Goal: Contribute content: Add original content to the website for others to see

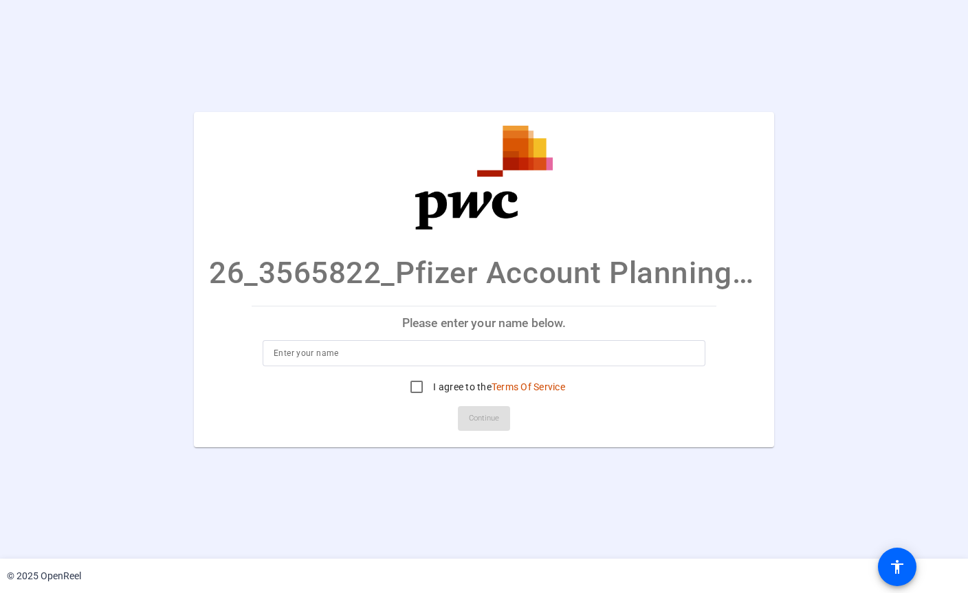
click at [630, 352] on input at bounding box center [484, 353] width 421 height 17
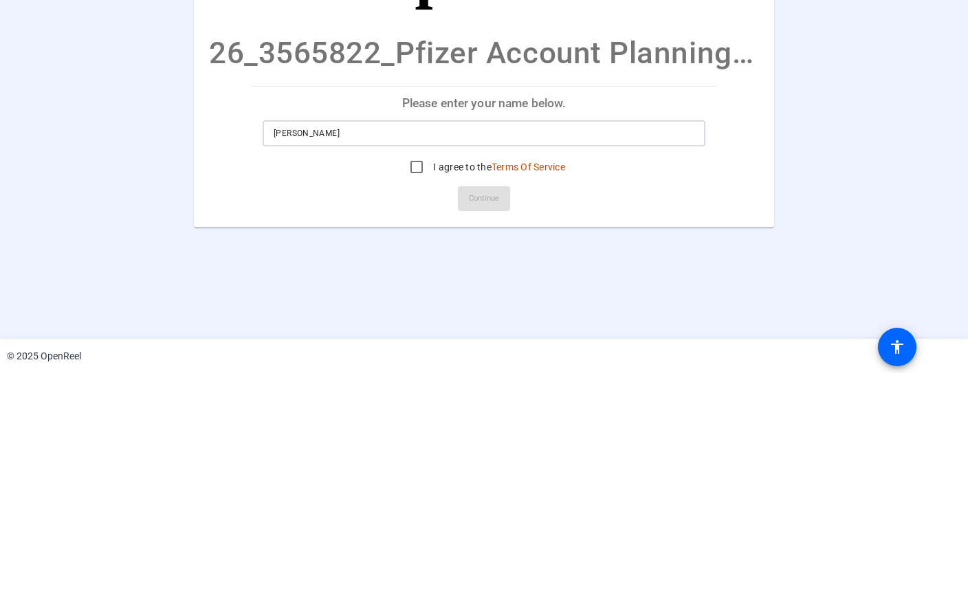
type input "Nisha Asher"
click at [417, 373] on input "I agree to the Terms Of Service" at bounding box center [417, 387] width 28 height 28
checkbox input "true"
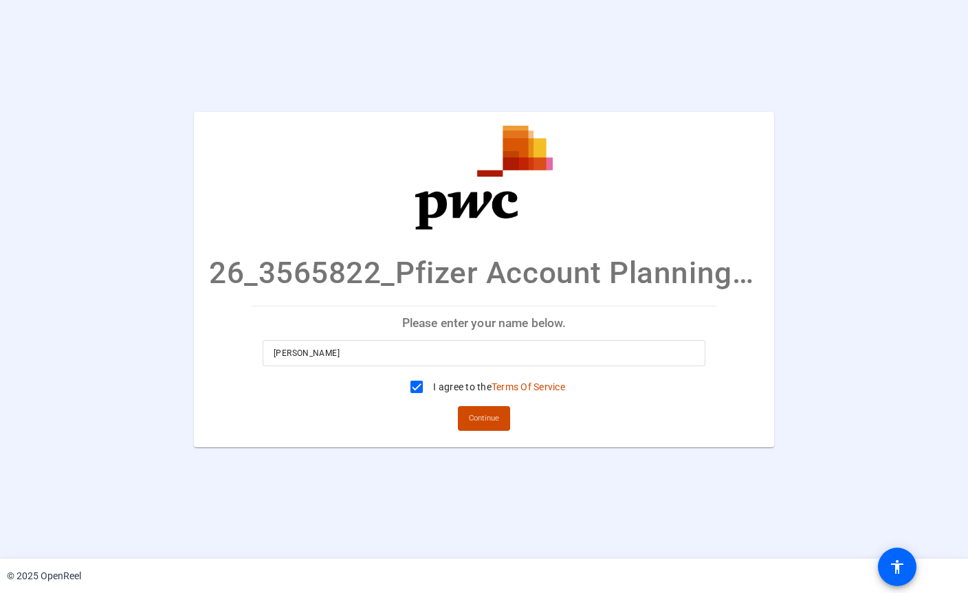
click at [484, 415] on span "Continue" at bounding box center [484, 418] width 30 height 21
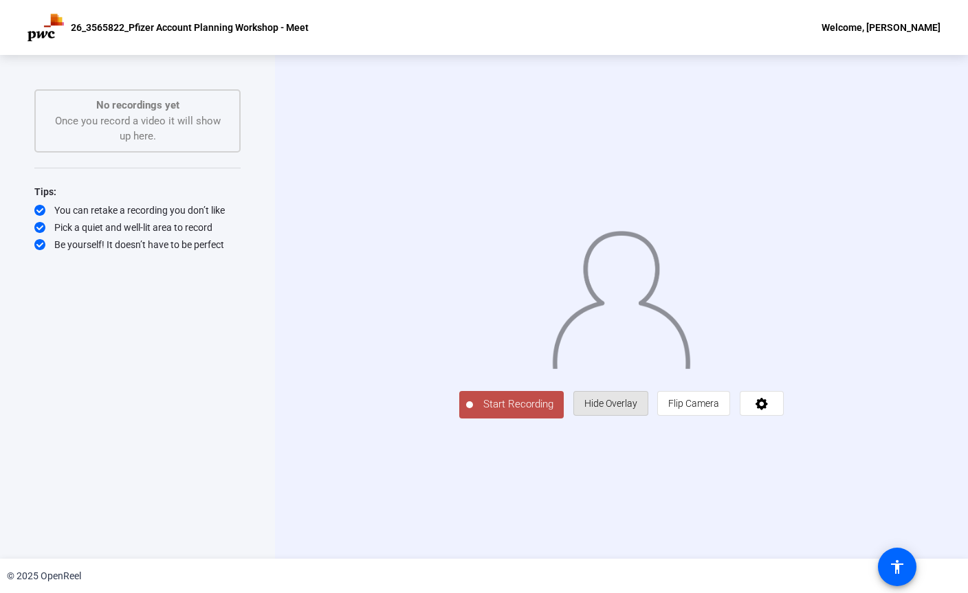
click at [637, 409] on span "Hide Overlay" at bounding box center [611, 403] width 53 height 11
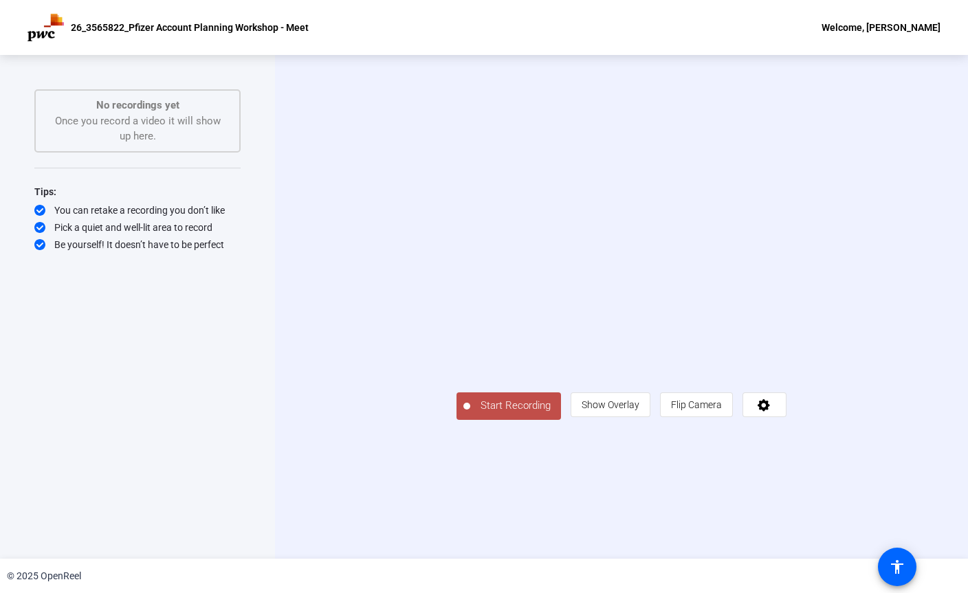
click at [640, 411] on span "Show Overlay" at bounding box center [611, 405] width 58 height 11
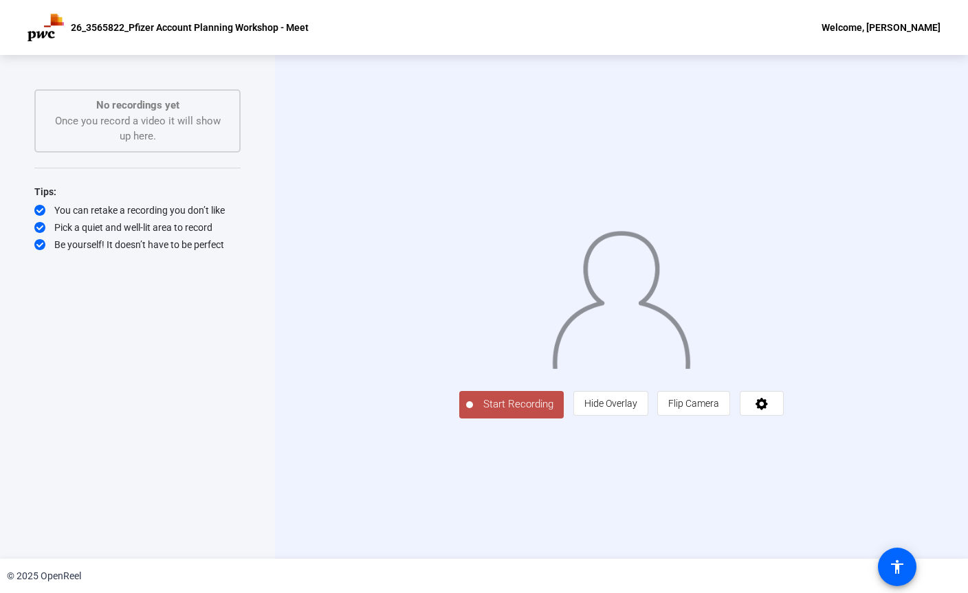
click at [768, 411] on icon at bounding box center [762, 404] width 12 height 12
click at [921, 402] on div at bounding box center [484, 296] width 968 height 593
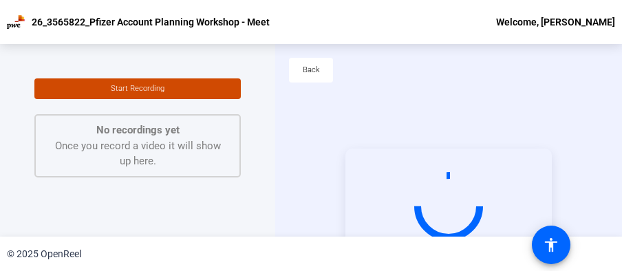
click at [305, 65] on span "Back" at bounding box center [311, 70] width 17 height 21
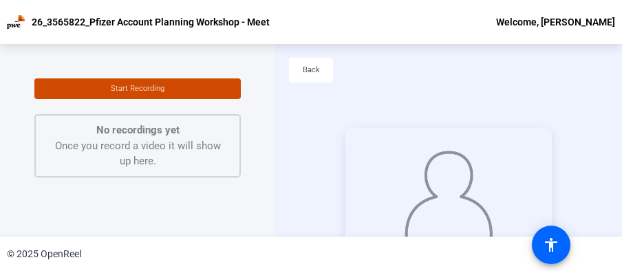
click at [473, 91] on div "Back" at bounding box center [448, 77] width 347 height 66
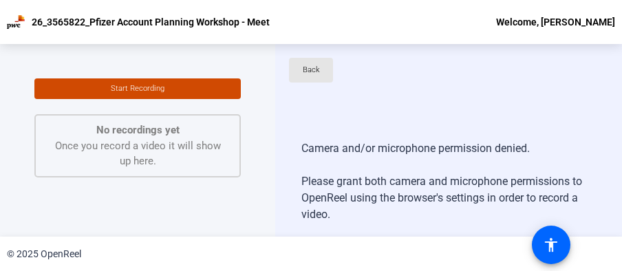
click at [319, 69] on span "Back" at bounding box center [311, 70] width 17 height 21
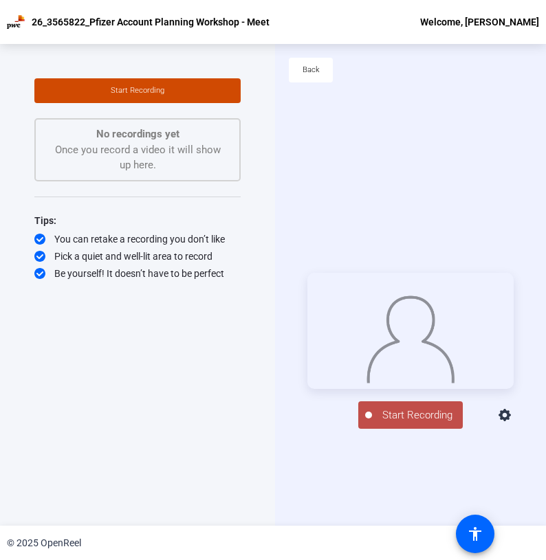
click at [431, 270] on button "Start Recording" at bounding box center [410, 416] width 105 height 28
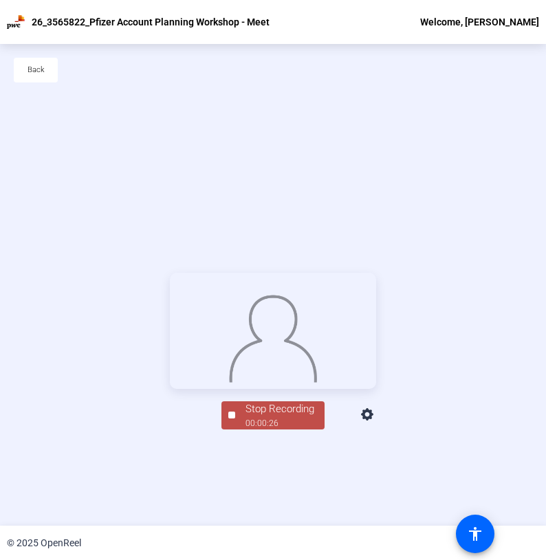
click at [294, 270] on div "Stop Recording" at bounding box center [280, 410] width 69 height 16
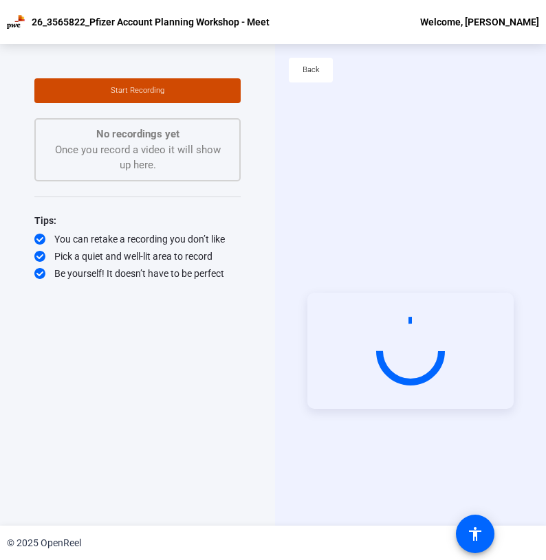
click at [406, 270] on circle at bounding box center [410, 351] width 75 height 75
click at [415, 270] on circle at bounding box center [410, 350] width 65 height 65
click at [476, 270] on video at bounding box center [410, 351] width 206 height 116
click at [433, 270] on circle at bounding box center [410, 351] width 75 height 75
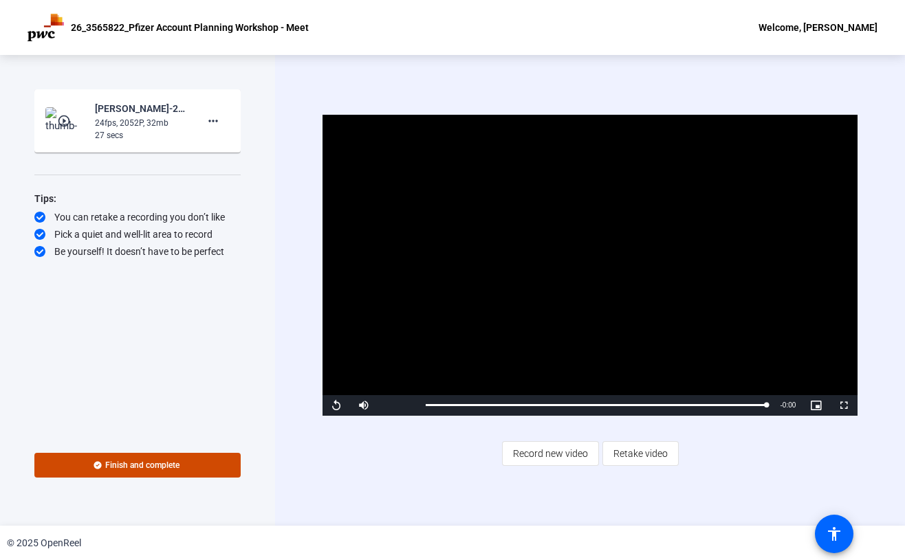
click at [621, 270] on span "Retake video" at bounding box center [640, 454] width 54 height 26
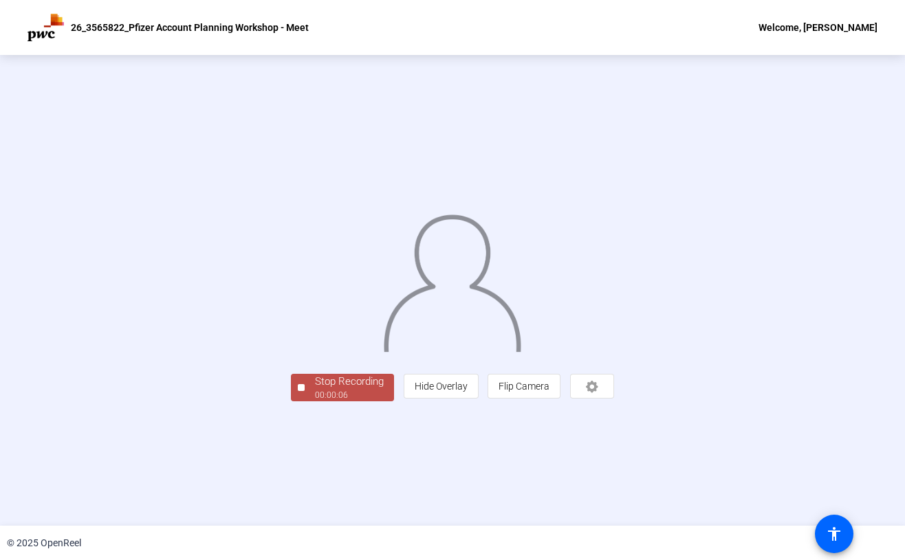
click at [315, 270] on div "Stop Recording" at bounding box center [349, 382] width 69 height 16
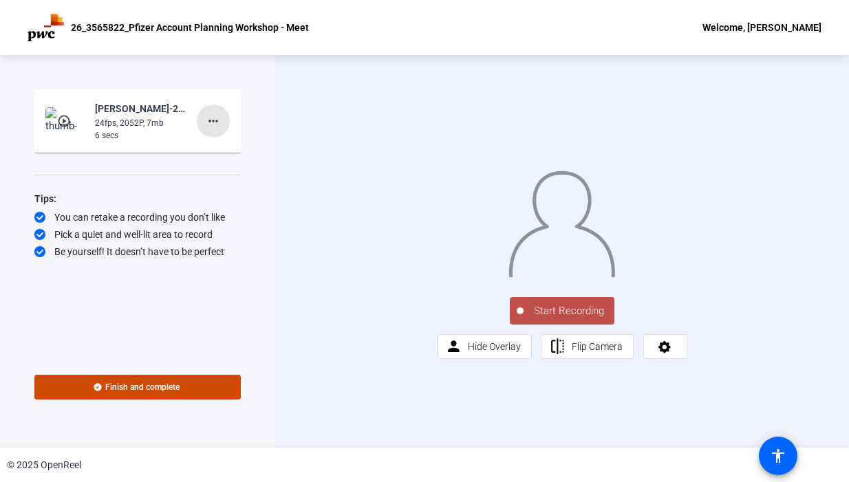
click at [213, 118] on mat-icon "more_horiz" at bounding box center [213, 121] width 17 height 17
click at [251, 150] on span "Delete clip" at bounding box center [235, 150] width 55 height 17
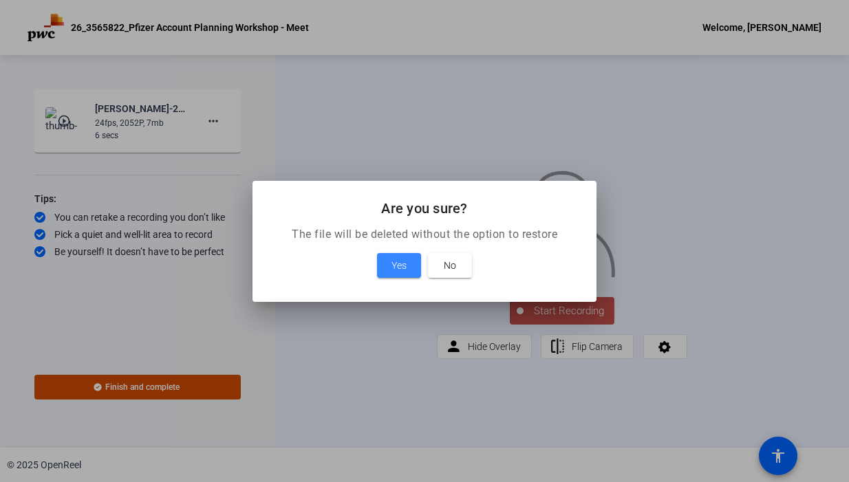
click at [395, 267] on span "Yes" at bounding box center [398, 265] width 15 height 17
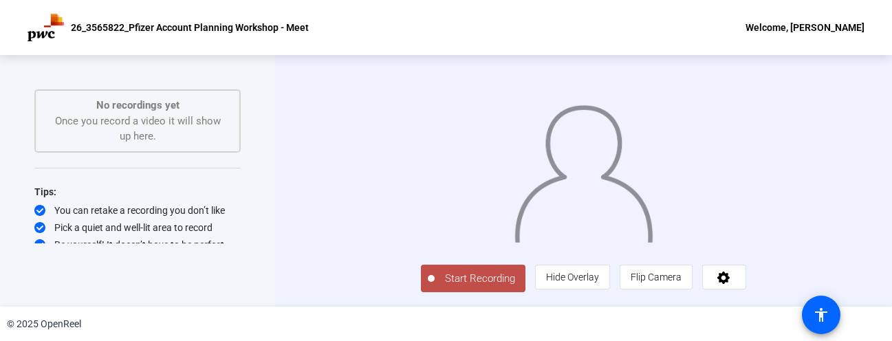
scroll to position [43, 0]
click at [435, 270] on span "Start Recording" at bounding box center [480, 279] width 91 height 16
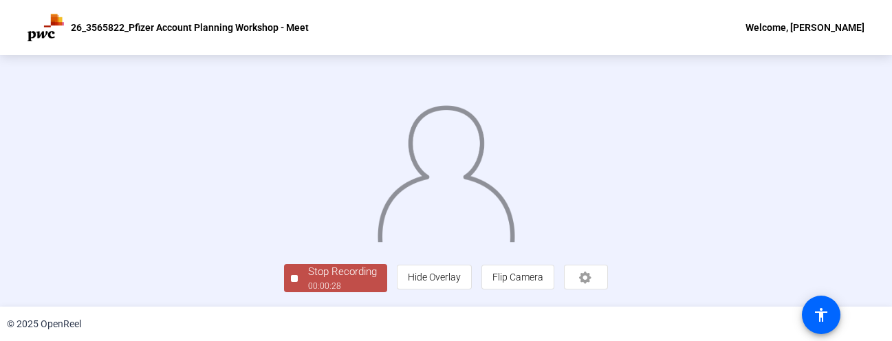
click at [308, 270] on div "00:00:28" at bounding box center [342, 286] width 69 height 12
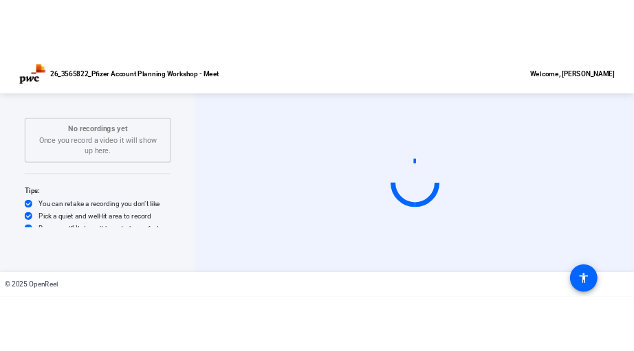
scroll to position [0, 0]
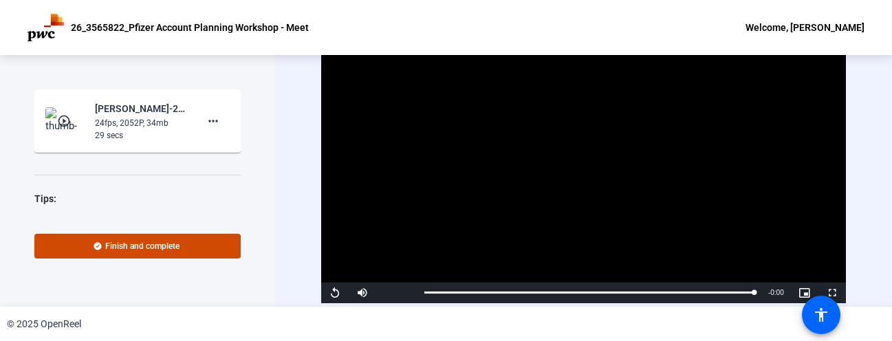
click at [83, 246] on span at bounding box center [137, 246] width 206 height 33
